Goal: Use online tool/utility: Utilize a website feature to perform a specific function

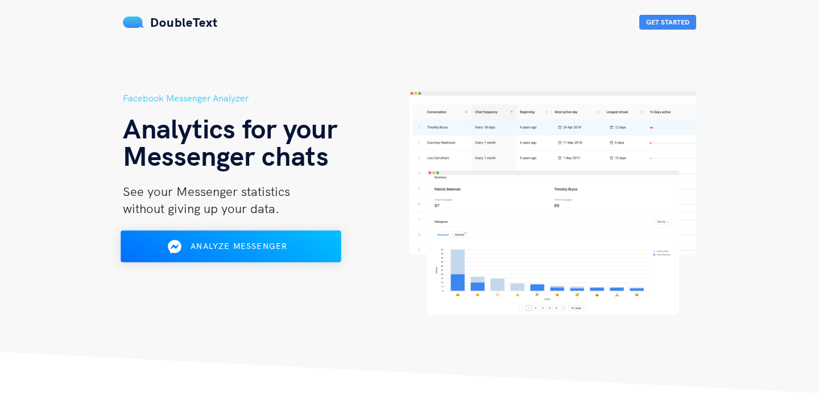
click at [261, 250] on span "Analyze Messenger" at bounding box center [239, 246] width 97 height 10
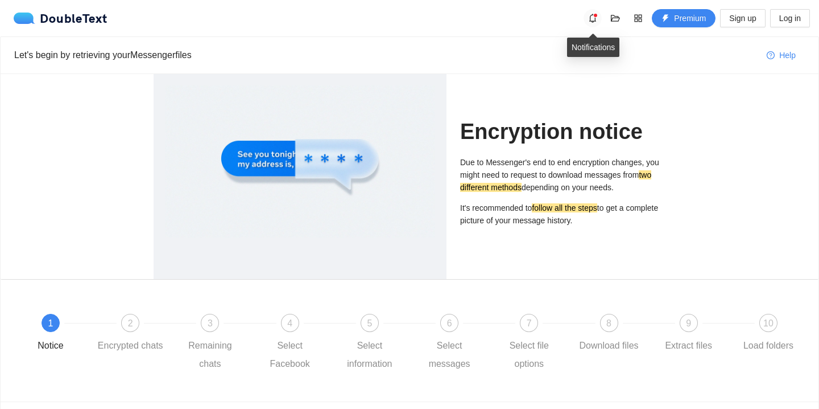
click at [592, 19] on icon "bell" at bounding box center [592, 18] width 9 height 9
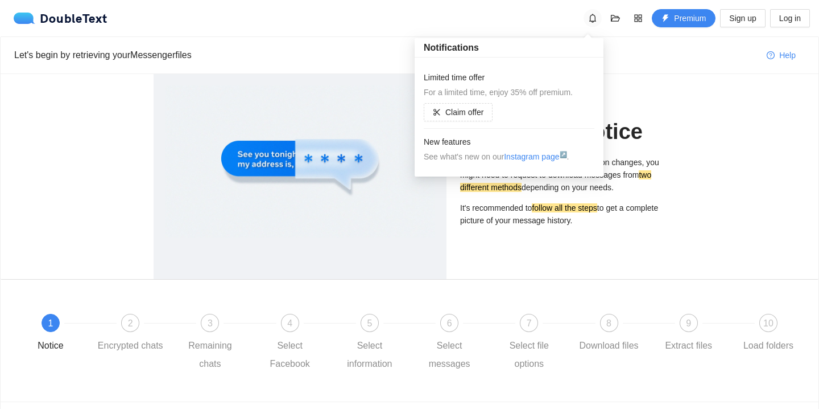
click at [592, 19] on icon "bell" at bounding box center [592, 18] width 9 height 9
